Goal: Task Accomplishment & Management: Manage account settings

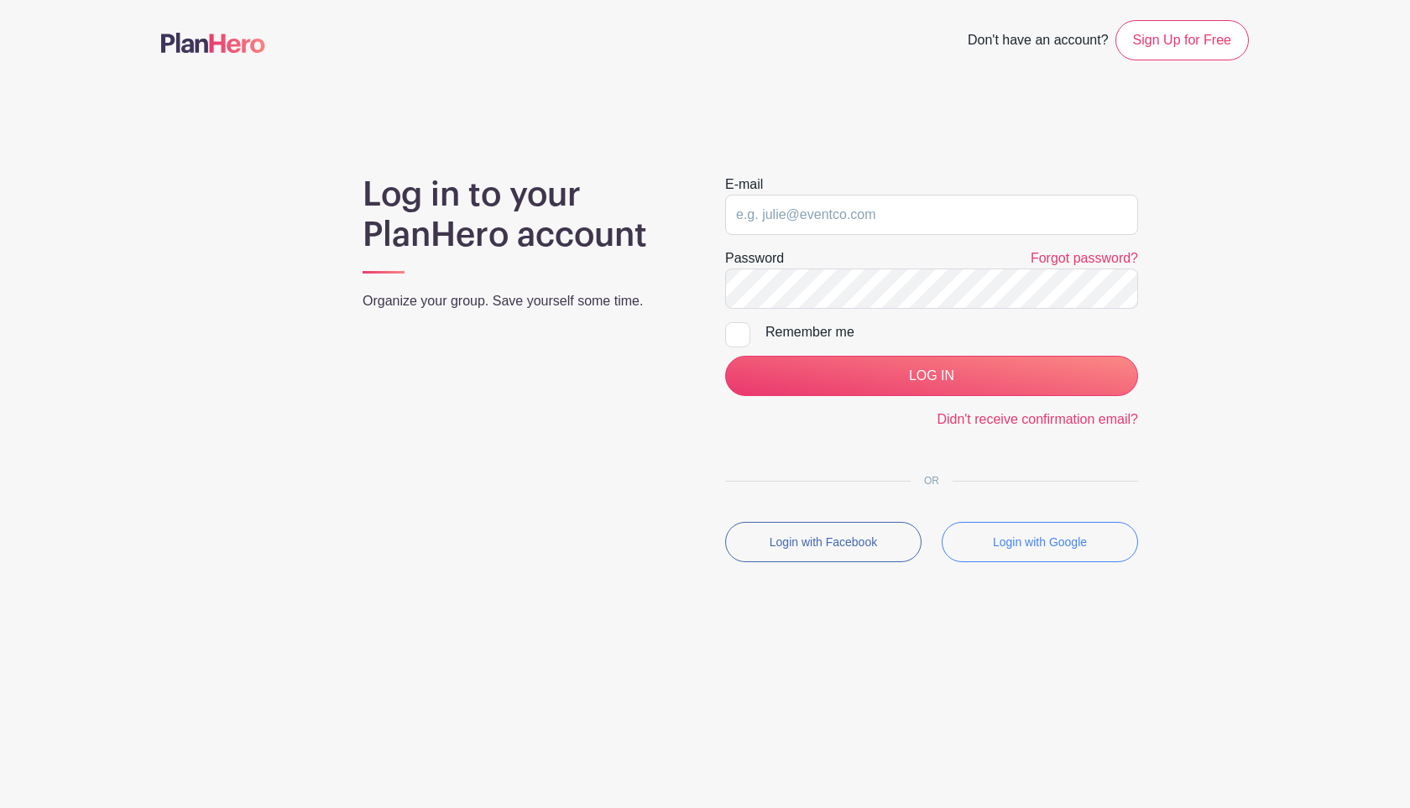
click at [737, 229] on input "email" at bounding box center [931, 215] width 413 height 40
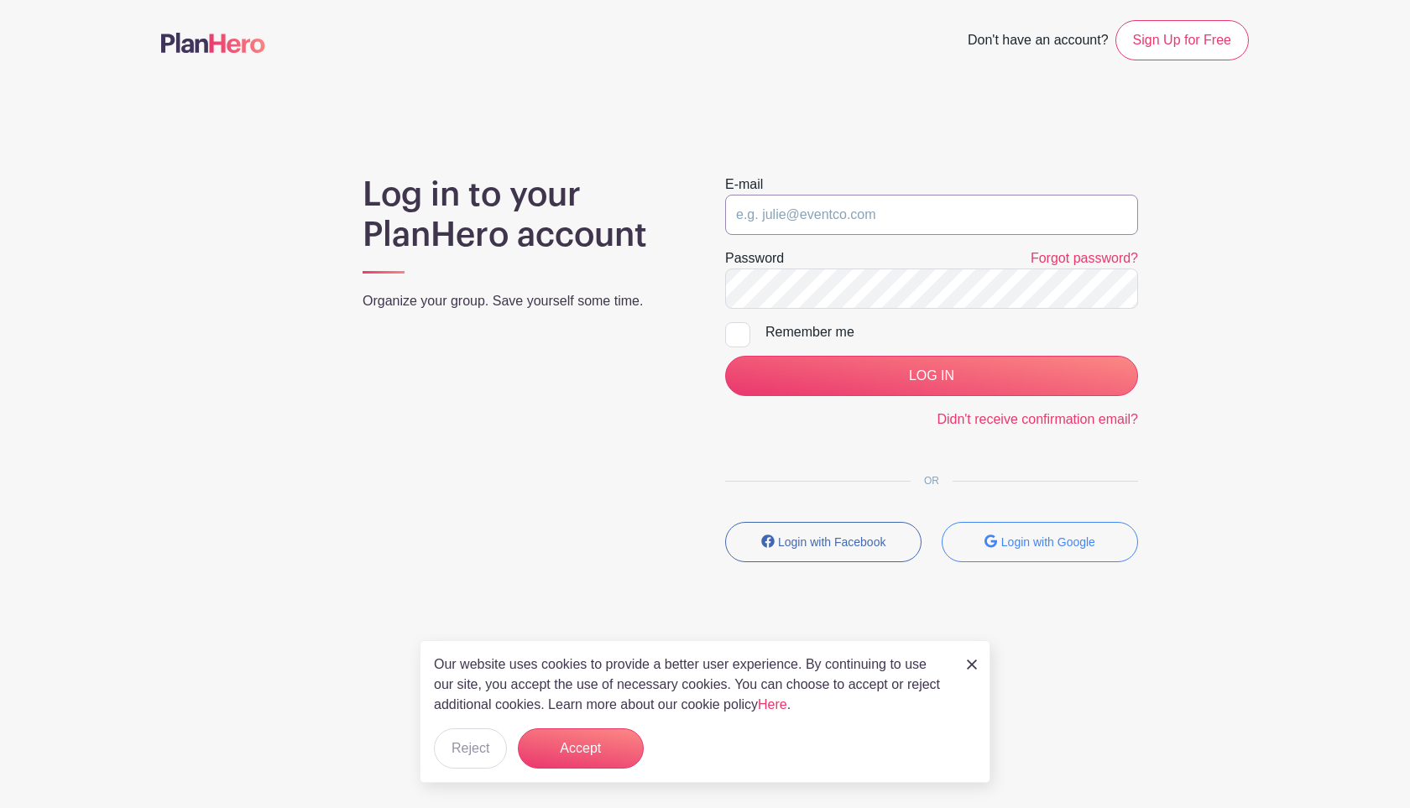
click at [756, 198] on input "email" at bounding box center [931, 215] width 413 height 40
type input "[EMAIL_ADDRESS][DOMAIN_NAME]"
click at [725, 356] on input "LOG IN" at bounding box center [931, 376] width 413 height 40
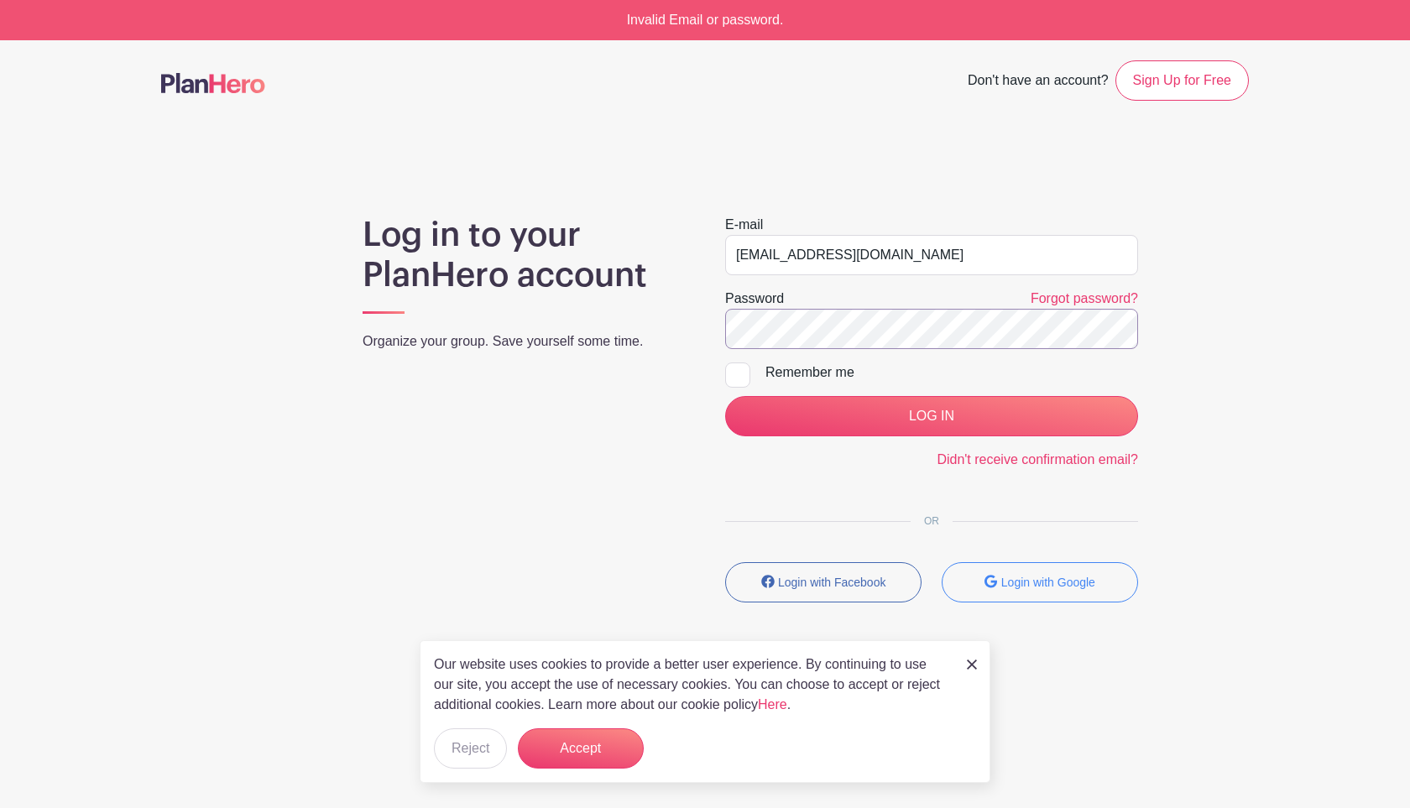
click at [725, 396] on input "LOG IN" at bounding box center [931, 416] width 413 height 40
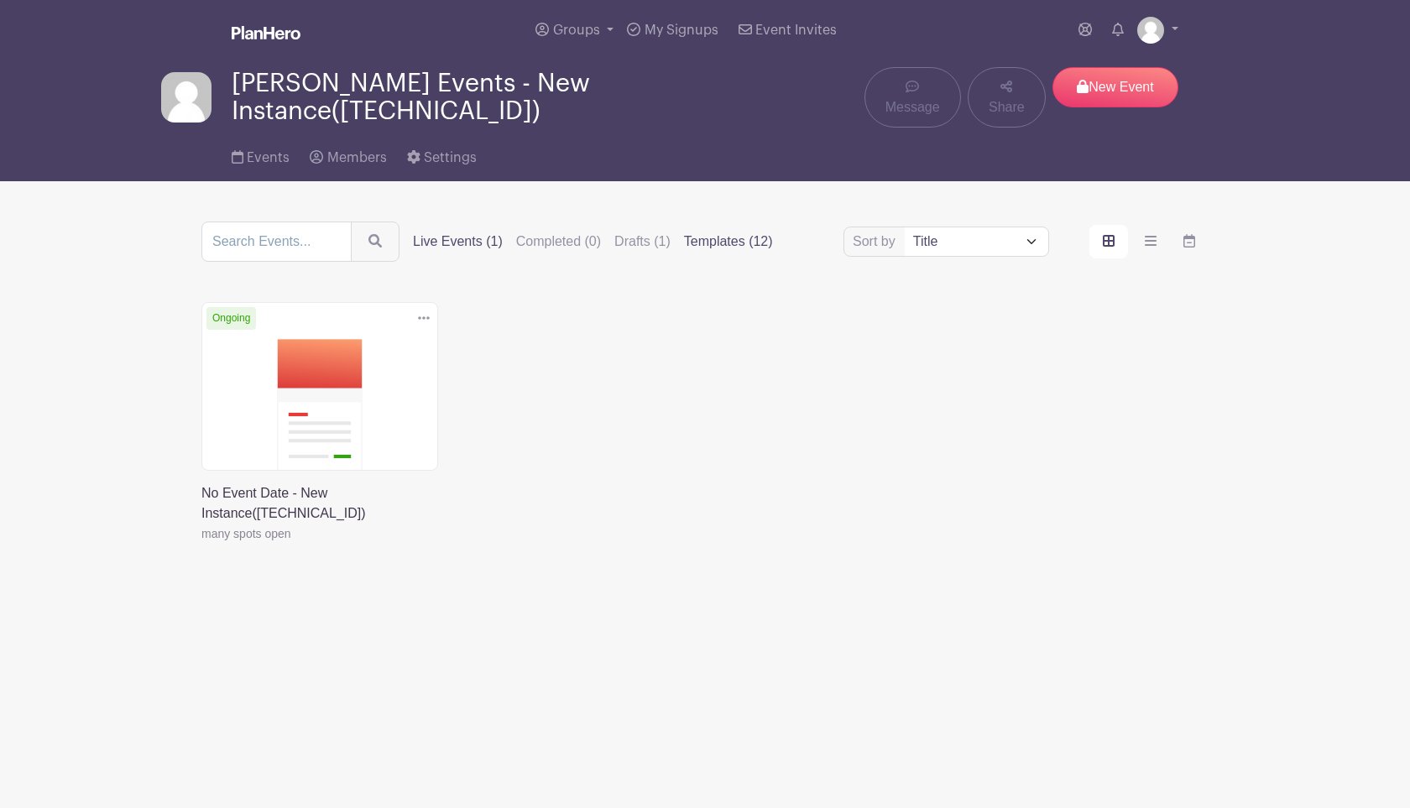
click at [694, 244] on label "Templates (12)" at bounding box center [728, 242] width 89 height 20
click at [0, 0] on input "Templates (12)" at bounding box center [0, 0] width 0 height 0
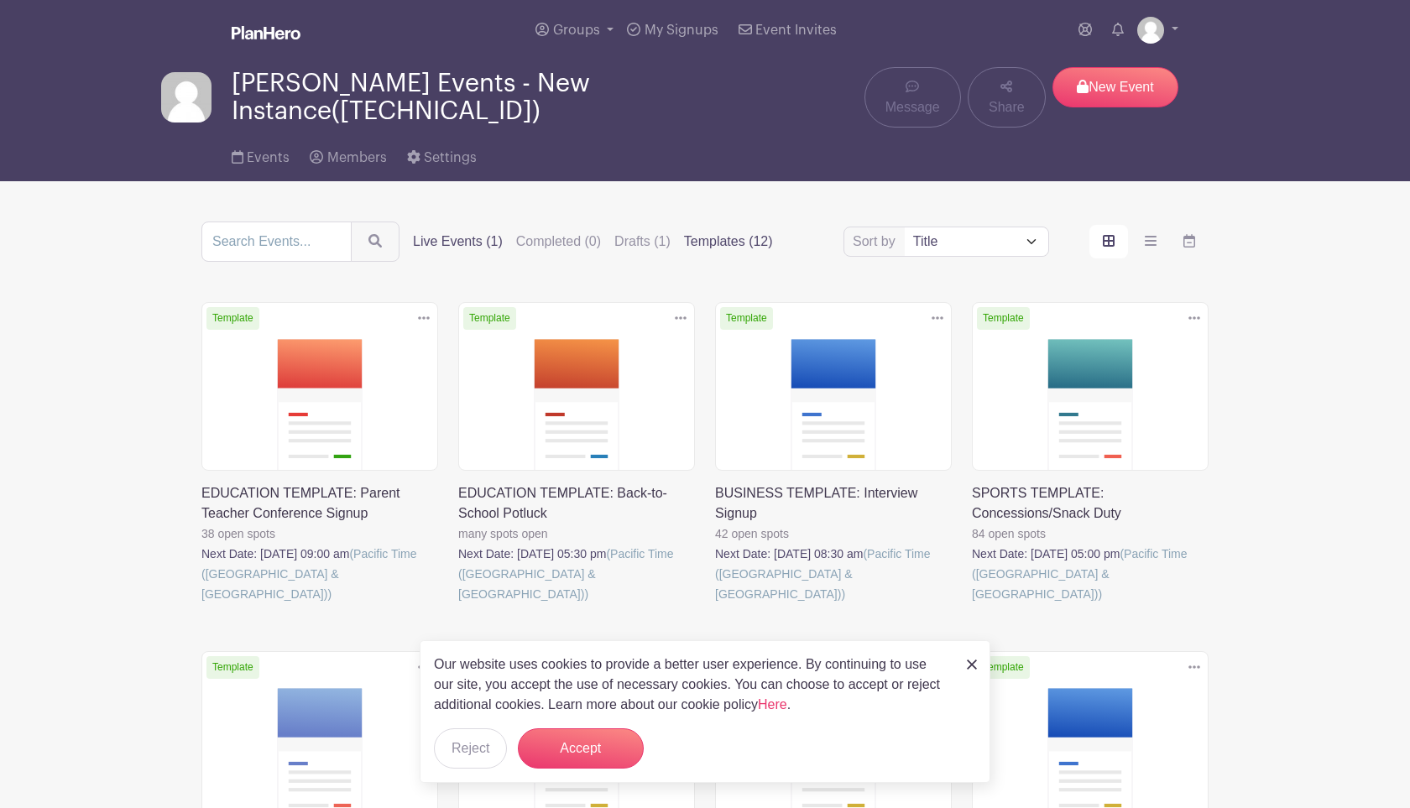
click at [430, 236] on label "Live Events (1)" at bounding box center [458, 242] width 90 height 20
click at [0, 0] on input "Live Events (1)" at bounding box center [0, 0] width 0 height 0
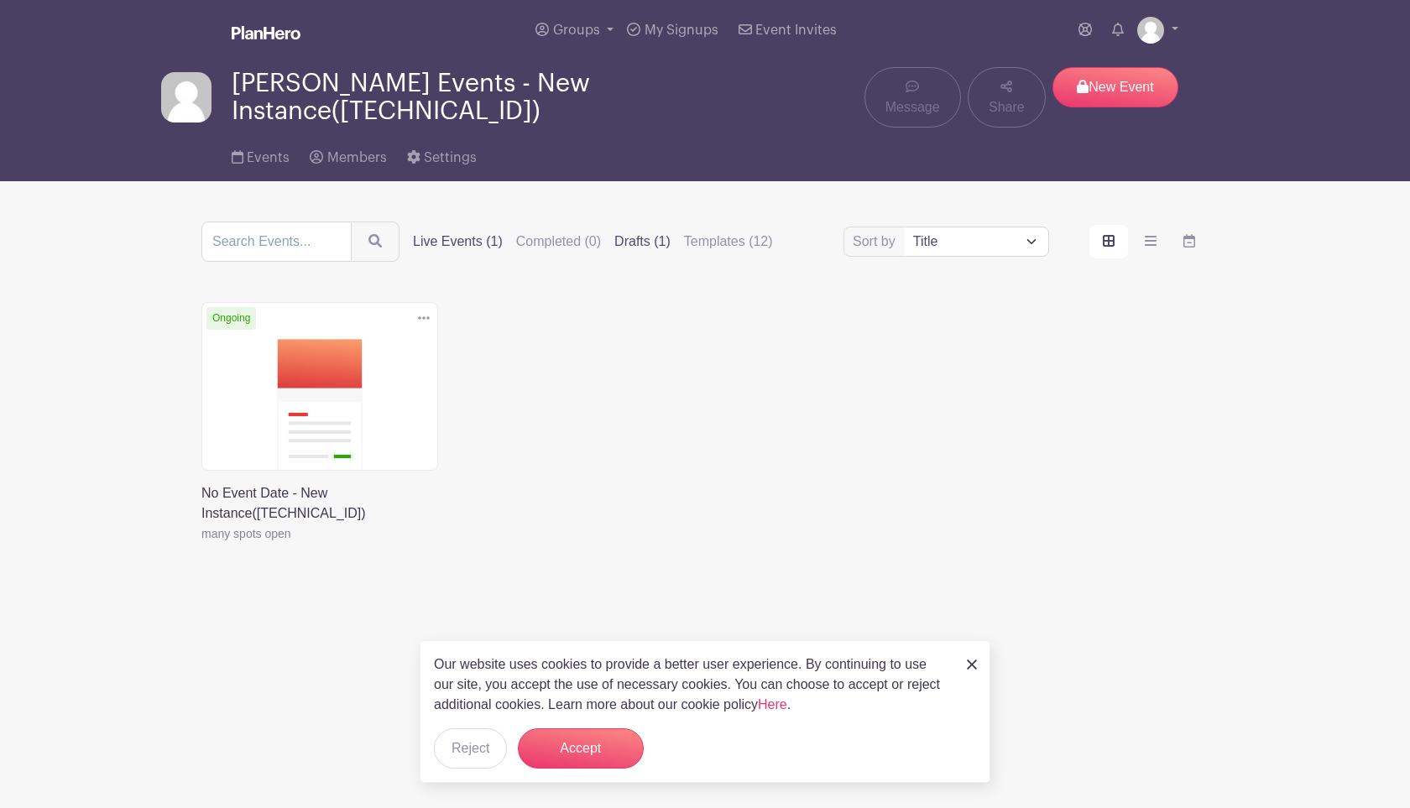
click at [638, 236] on label "Drafts (1)" at bounding box center [643, 242] width 56 height 20
click at [0, 0] on input "Drafts (1)" at bounding box center [0, 0] width 0 height 0
